Goal: Check status: Check status

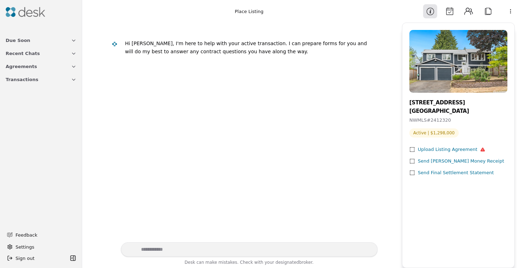
click at [77, 40] on button "Due Soon" at bounding box center [40, 40] width 79 height 13
click at [73, 91] on icon "button" at bounding box center [74, 89] width 6 height 6
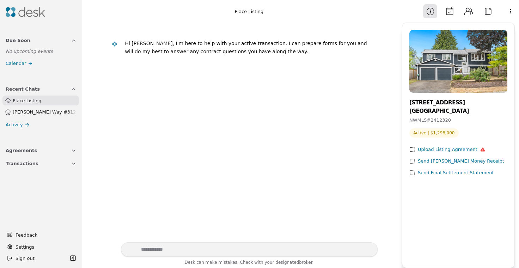
click at [72, 150] on icon "button" at bounding box center [73, 150] width 3 height 1
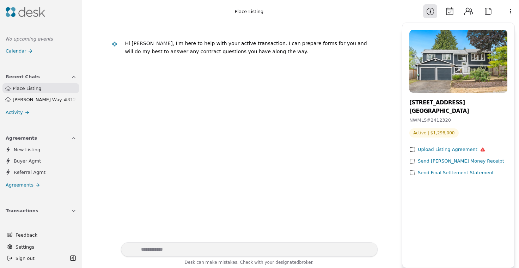
scroll to position [12, 0]
